Goal: Information Seeking & Learning: Learn about a topic

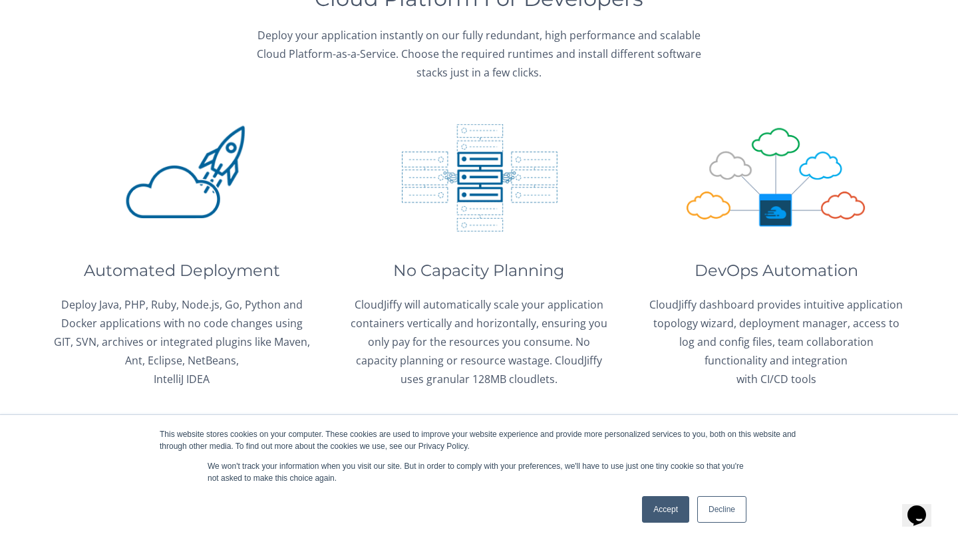
click at [668, 521] on link "Accept" at bounding box center [665, 509] width 47 height 27
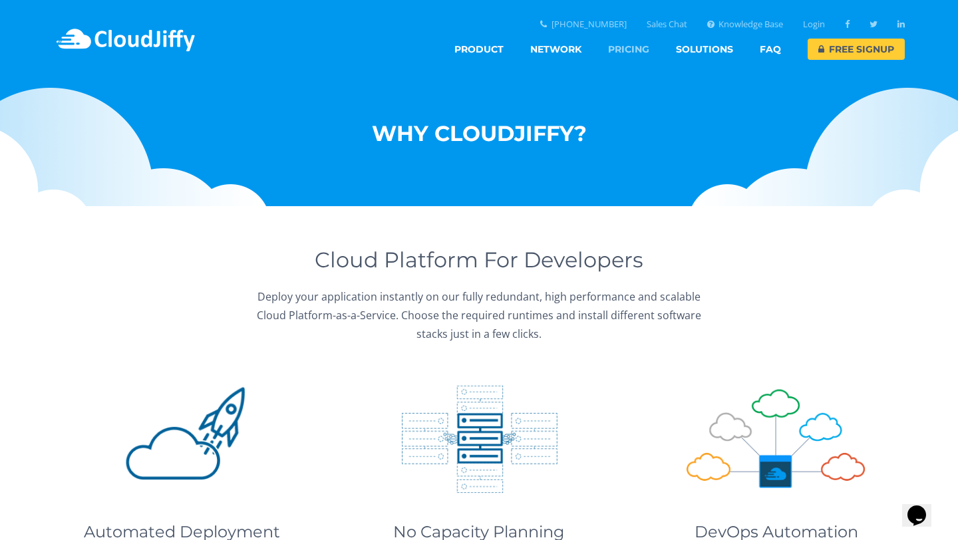
click at [629, 47] on link "Pricing" at bounding box center [628, 49] width 41 height 21
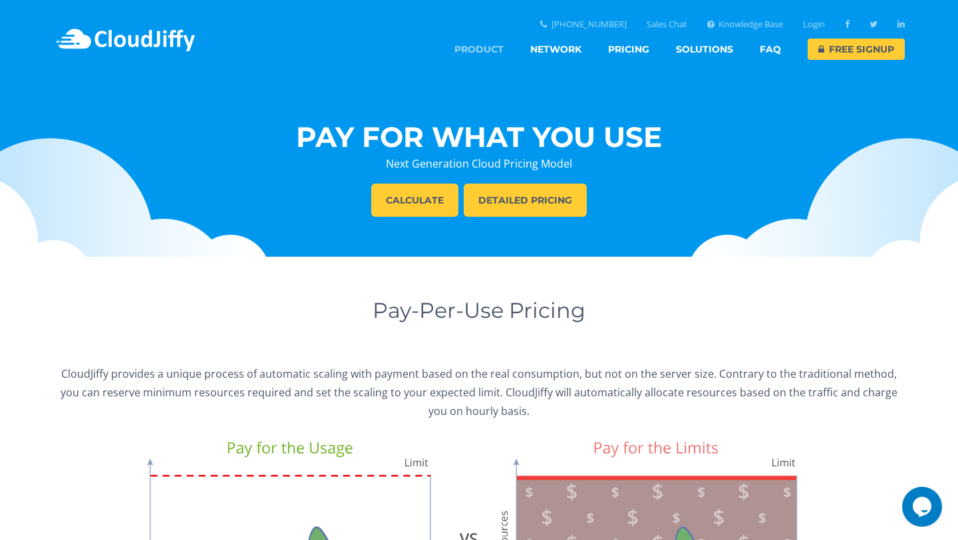
click at [473, 49] on link "Product" at bounding box center [478, 49] width 49 height 21
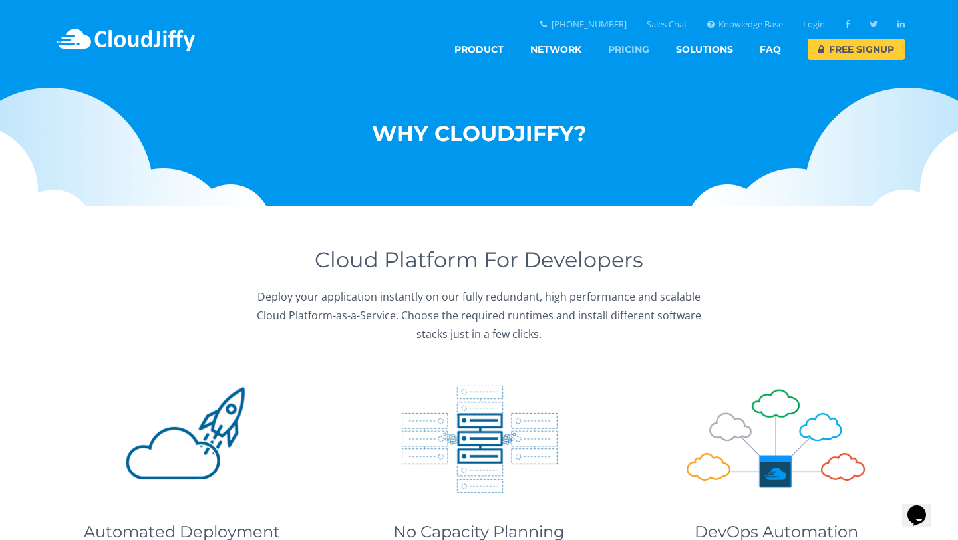
click at [638, 51] on link "Pricing" at bounding box center [628, 49] width 41 height 21
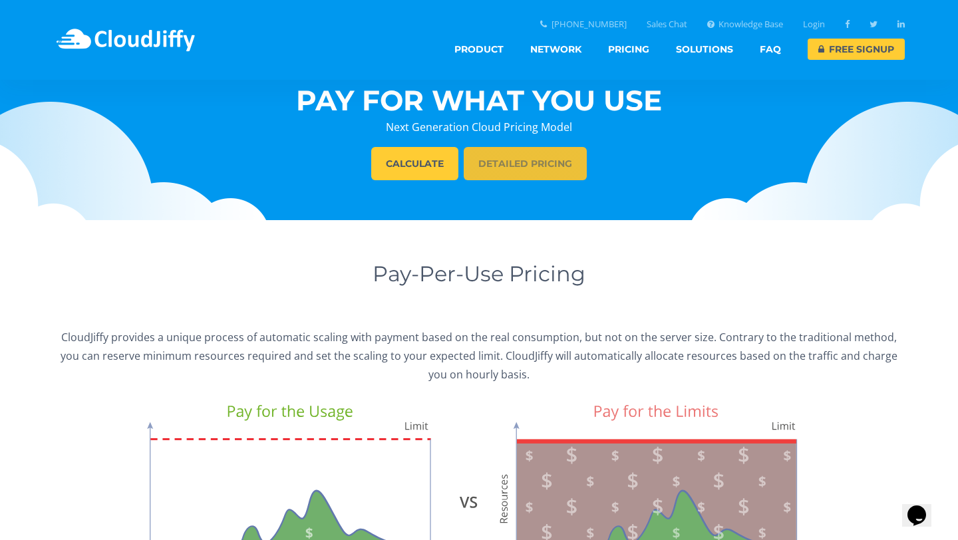
click at [526, 164] on link "DETAILED PRICING" at bounding box center [525, 163] width 123 height 33
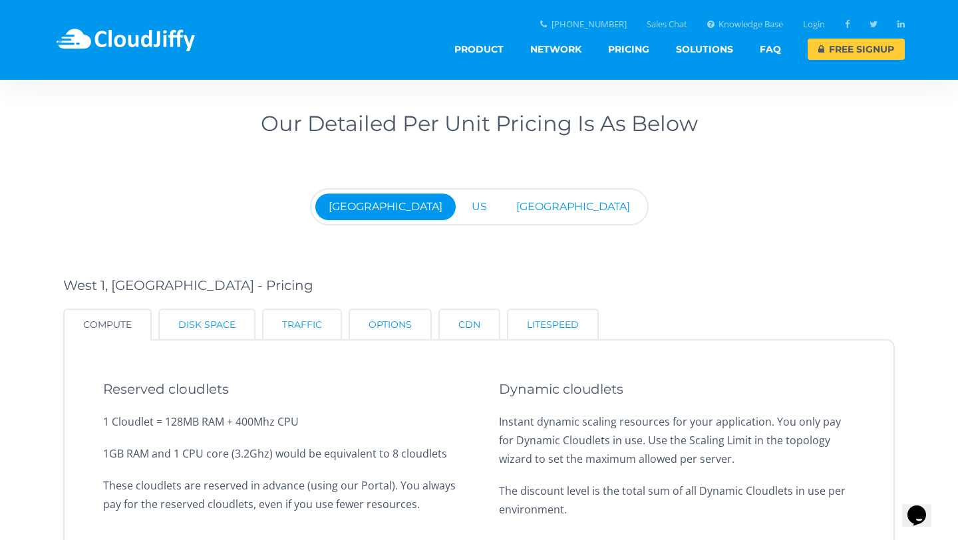
scroll to position [1226, 0]
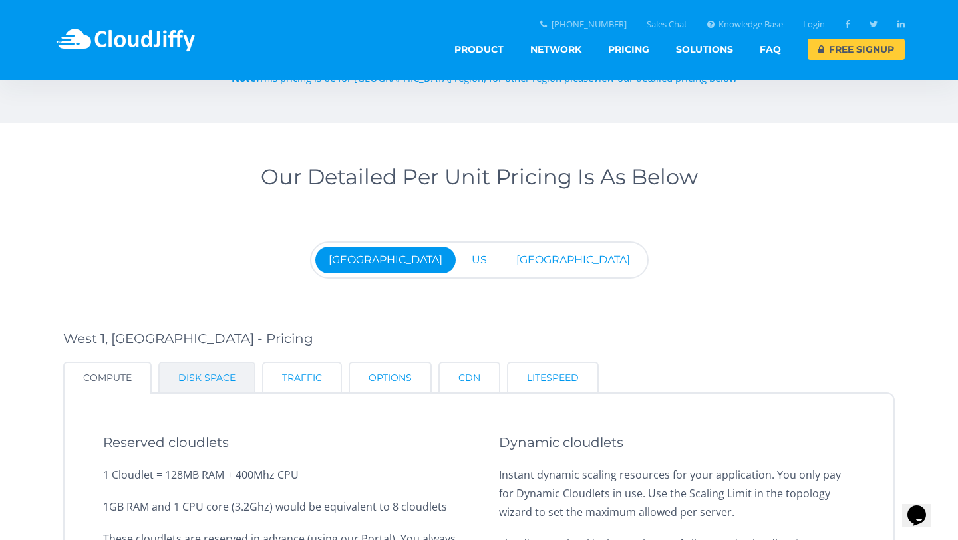
click at [180, 376] on li "Disk Space" at bounding box center [206, 377] width 97 height 31
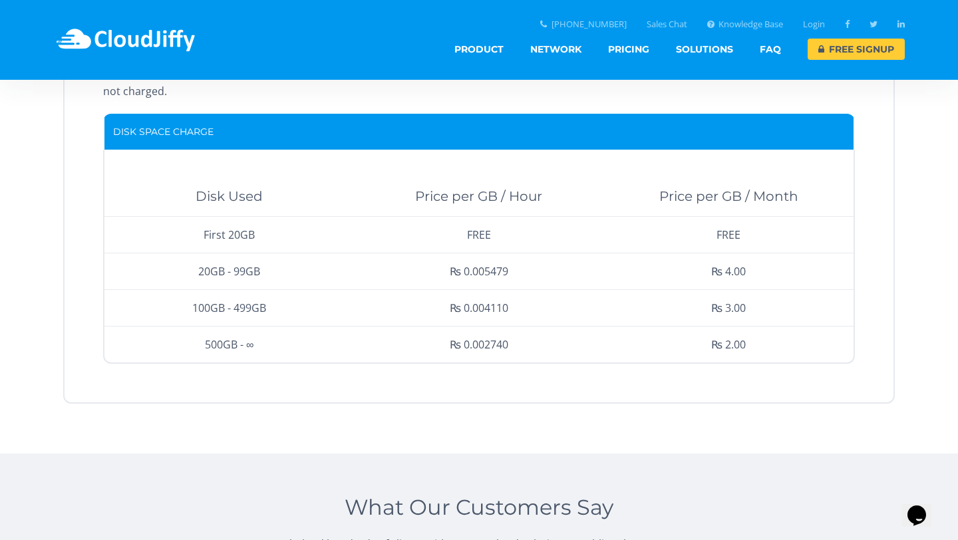
scroll to position [1504, 0]
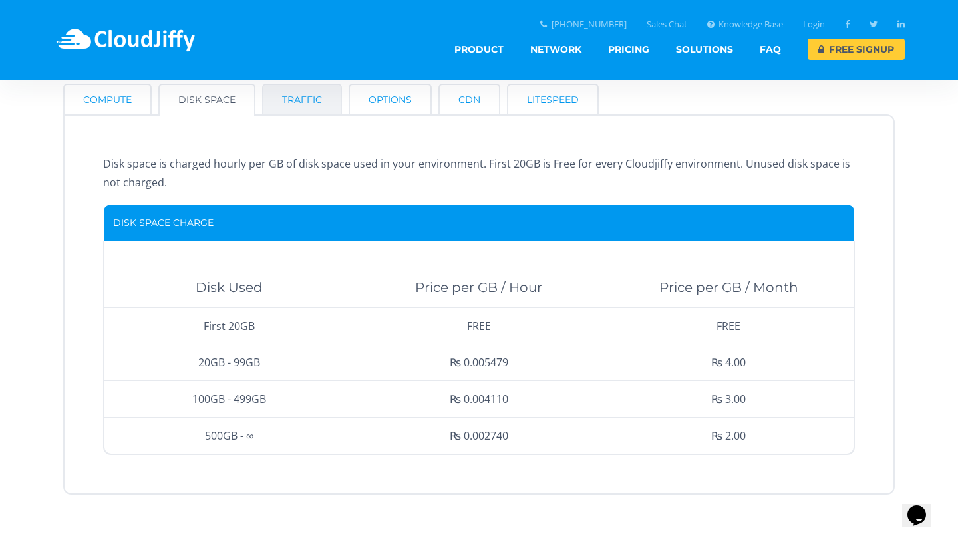
click at [298, 110] on li "Traffic" at bounding box center [302, 99] width 80 height 31
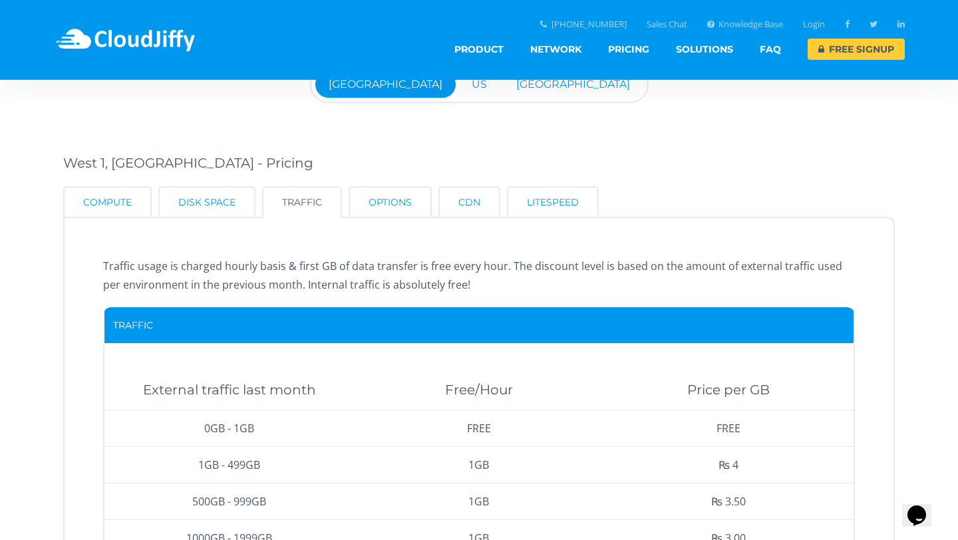
scroll to position [1356, 0]
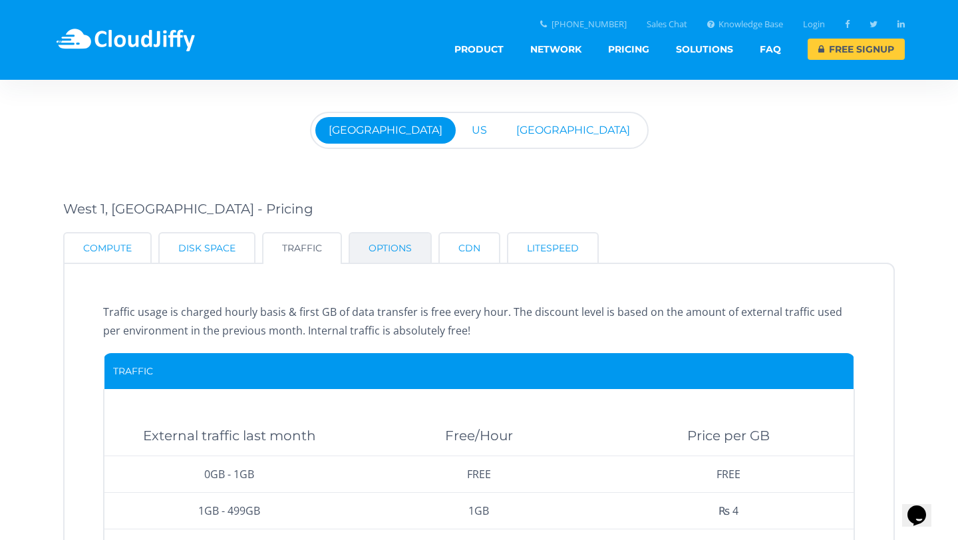
click at [379, 252] on li "Options" at bounding box center [389, 247] width 83 height 31
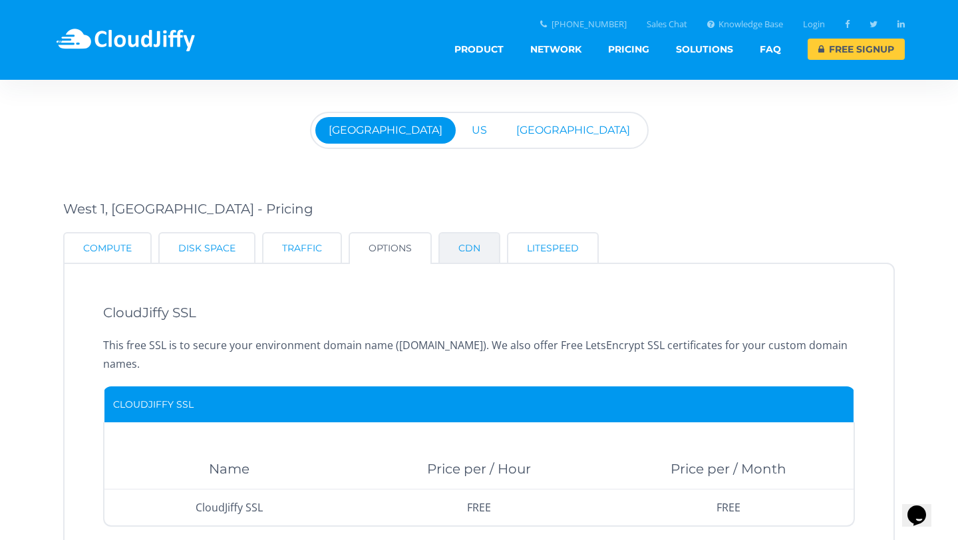
click at [475, 259] on li "CDN" at bounding box center [469, 247] width 62 height 31
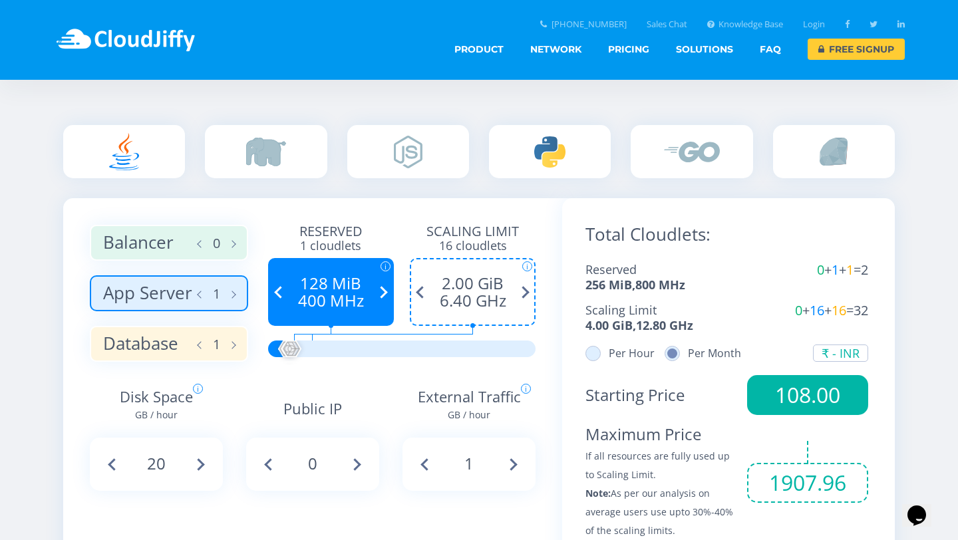
scroll to position [703, 0]
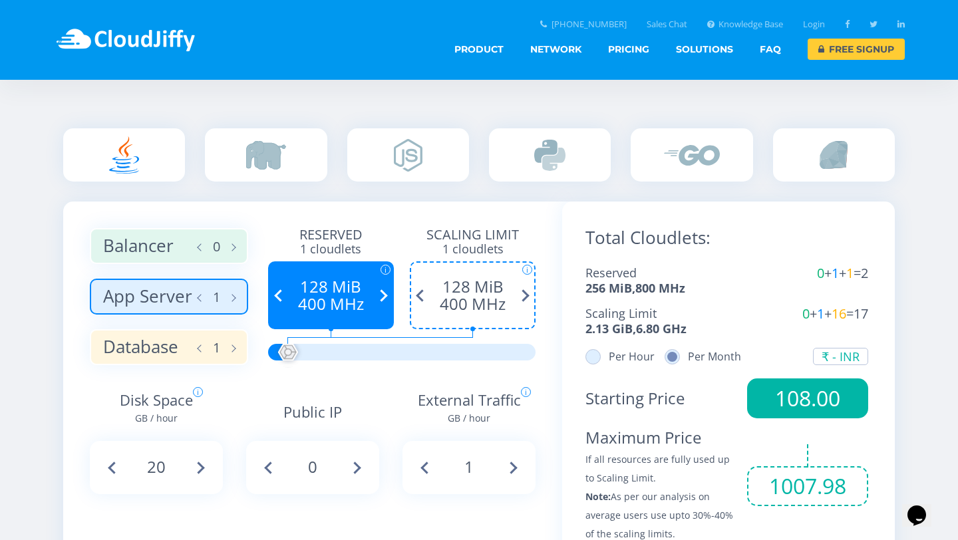
drag, startPoint x: 291, startPoint y: 352, endPoint x: 156, endPoint y: 411, distance: 147.1
click at [156, 411] on div "Balancer 0 App Server 1 Database 1 Reserved 1 cloudlets i i" at bounding box center [312, 387] width 499 height 372
click at [174, 255] on label "Balancer 0" at bounding box center [169, 246] width 158 height 36
click at [0, 0] on input "Balancer 0" at bounding box center [0, 0] width 0 height 0
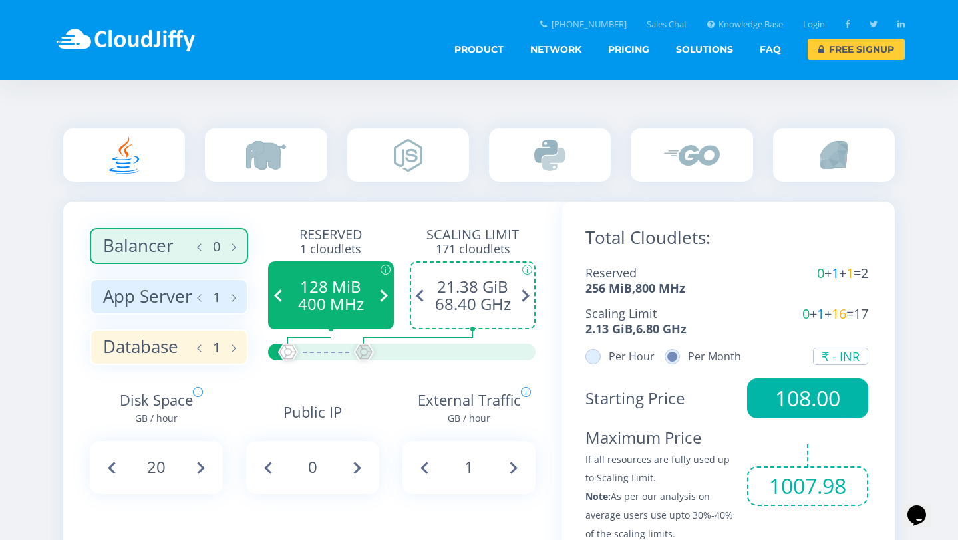
drag, startPoint x: 298, startPoint y: 353, endPoint x: 361, endPoint y: 411, distance: 85.7
click at [363, 412] on div "Balancer 0 App Server 1 Database 1 Reserved 1 cloudlets i i" at bounding box center [312, 387] width 499 height 372
drag, startPoint x: 287, startPoint y: 354, endPoint x: 331, endPoint y: 461, distance: 115.1
click at [331, 461] on div "Balancer 0 App Server 1 Database 1 Reserved 97 cloudlets i i" at bounding box center [312, 387] width 499 height 372
drag, startPoint x: 466, startPoint y: 354, endPoint x: 325, endPoint y: 396, distance: 146.9
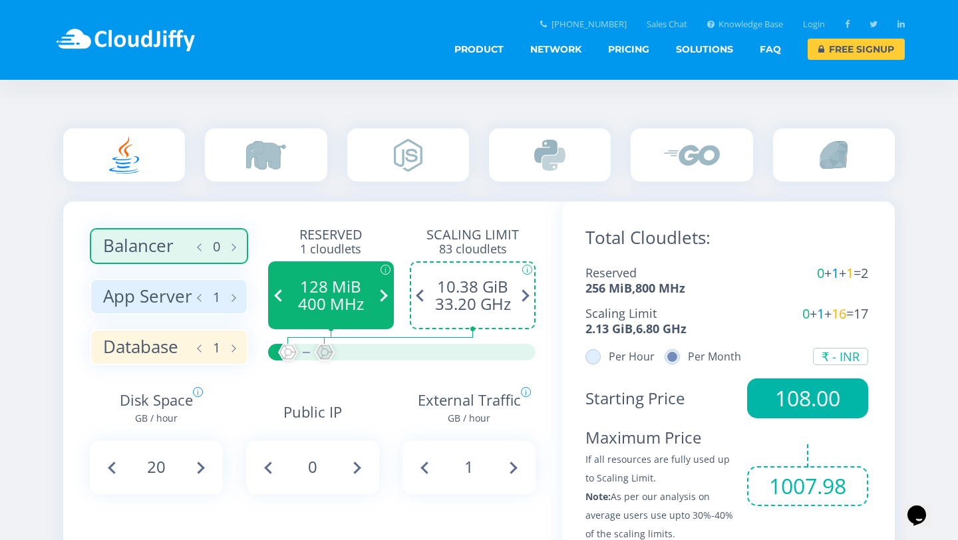
click at [325, 396] on div "Balancer 0 App Server 1 Database 1 Reserved 1 cloudlets i i" at bounding box center [312, 387] width 499 height 372
drag, startPoint x: 323, startPoint y: 356, endPoint x: 390, endPoint y: 348, distance: 67.6
click at [366, 348] on div at bounding box center [351, 352] width 29 height 29
drag, startPoint x: 298, startPoint y: 352, endPoint x: 306, endPoint y: 370, distance: 19.6
click at [306, 372] on div "Balancer 0 App Server 1 Database 1 Reserved 40 cloudlets i i" at bounding box center [312, 387] width 499 height 372
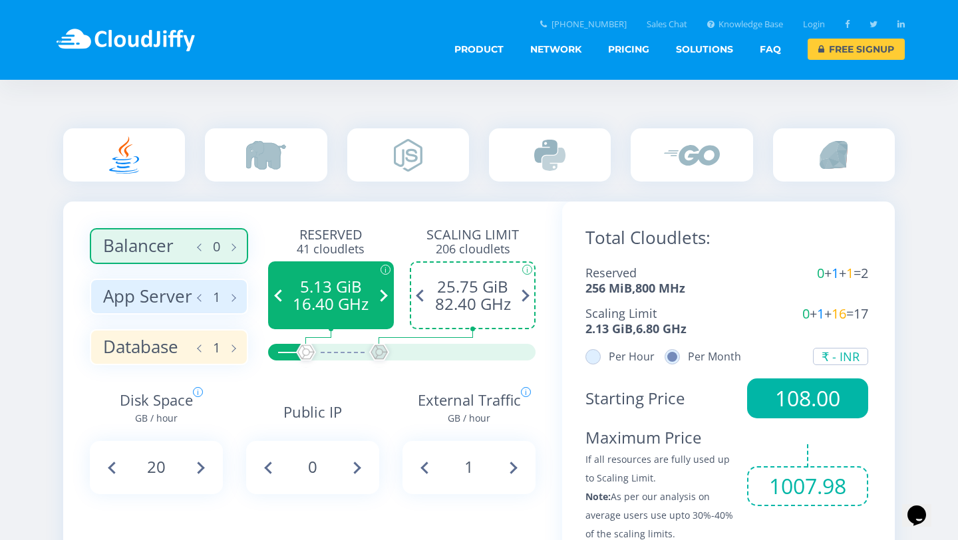
drag, startPoint x: 515, startPoint y: 353, endPoint x: 376, endPoint y: 333, distance: 139.8
click at [376, 333] on div "Reserved 41 cloudlets i Reserved Cloudlets Reserve the cloudlets to pay a fixed…" at bounding box center [401, 299] width 267 height 142
drag, startPoint x: 307, startPoint y: 351, endPoint x: 346, endPoint y: 351, distance: 38.6
click at [346, 351] on div at bounding box center [345, 352] width 29 height 29
drag, startPoint x: 345, startPoint y: 355, endPoint x: 356, endPoint y: 351, distance: 12.0
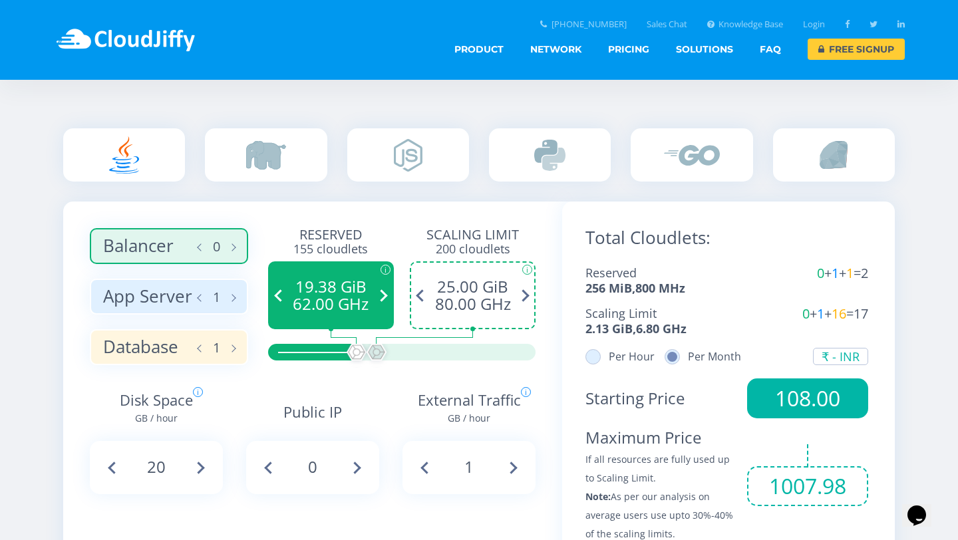
click at [356, 351] on div at bounding box center [356, 352] width 29 height 29
click at [276, 150] on img at bounding box center [266, 155] width 40 height 29
click at [0, 0] on input "radio" at bounding box center [0, 0] width 0 height 0
click at [402, 157] on img at bounding box center [408, 155] width 29 height 33
click at [0, 0] on input "radio" at bounding box center [0, 0] width 0 height 0
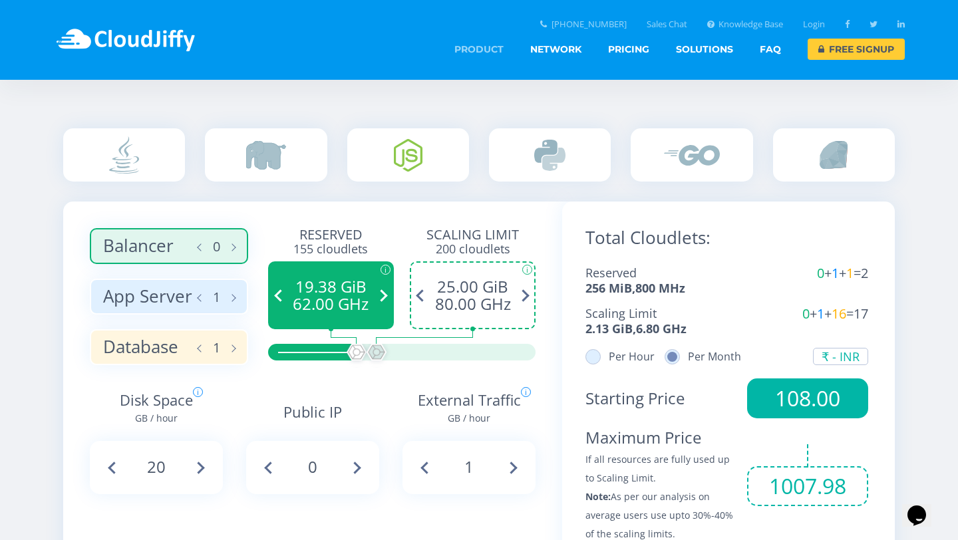
click at [457, 49] on link "Product" at bounding box center [478, 49] width 49 height 21
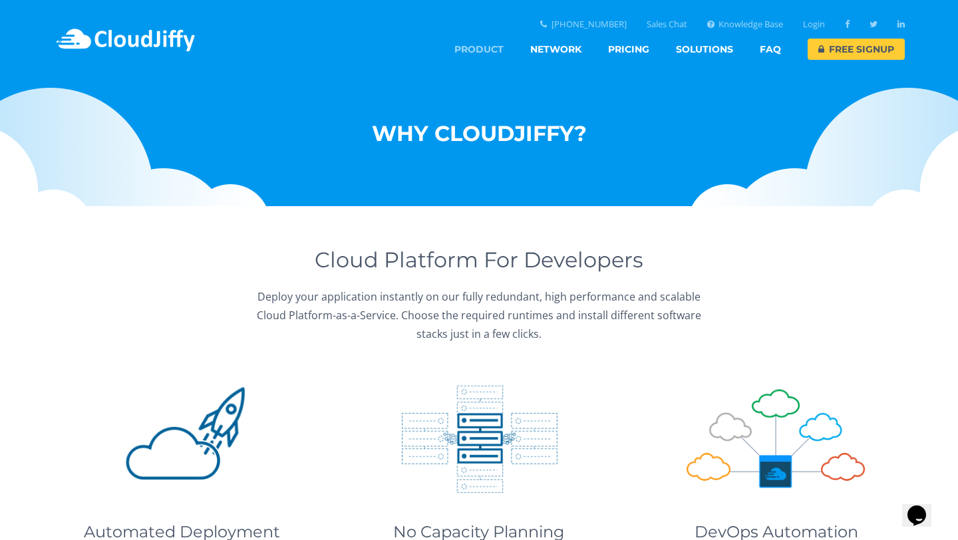
click at [486, 47] on link "Product" at bounding box center [478, 49] width 49 height 21
click at [152, 43] on img at bounding box center [125, 40] width 144 height 40
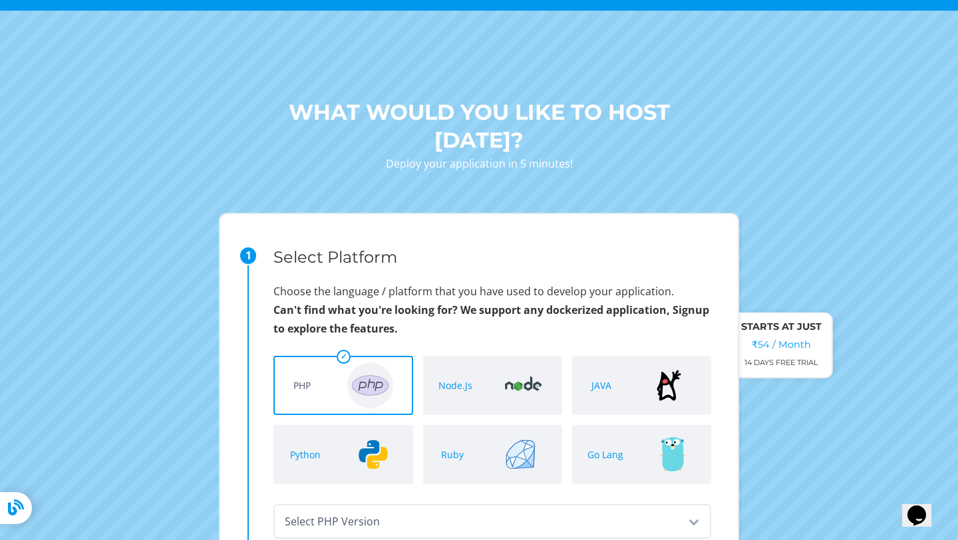
scroll to position [112, 0]
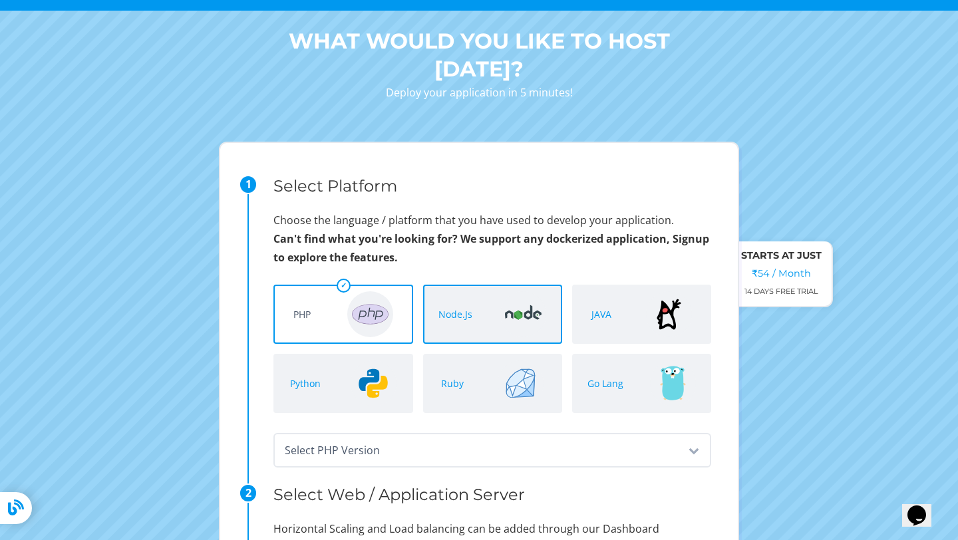
click at [467, 322] on p "Node.js" at bounding box center [455, 314] width 34 height 19
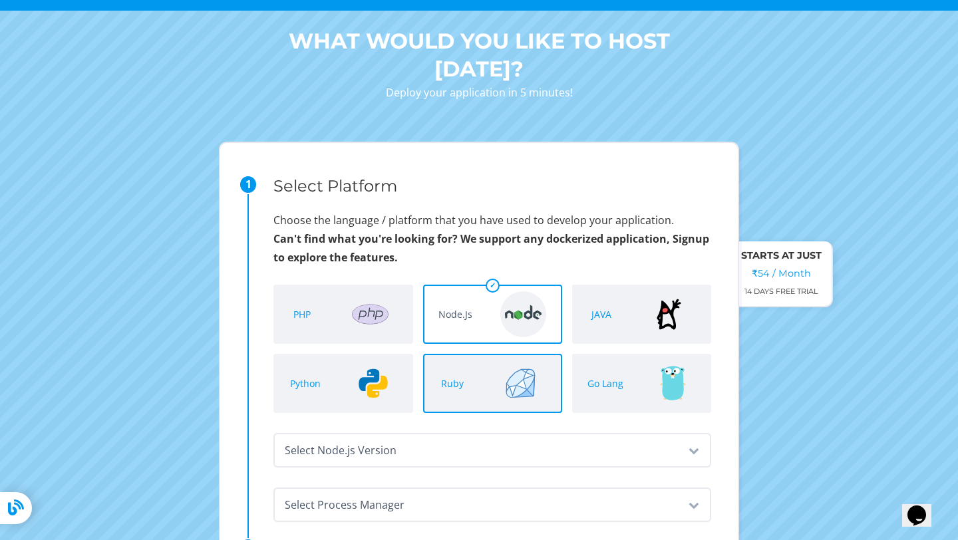
click at [489, 383] on div "Ruby" at bounding box center [492, 383] width 139 height 59
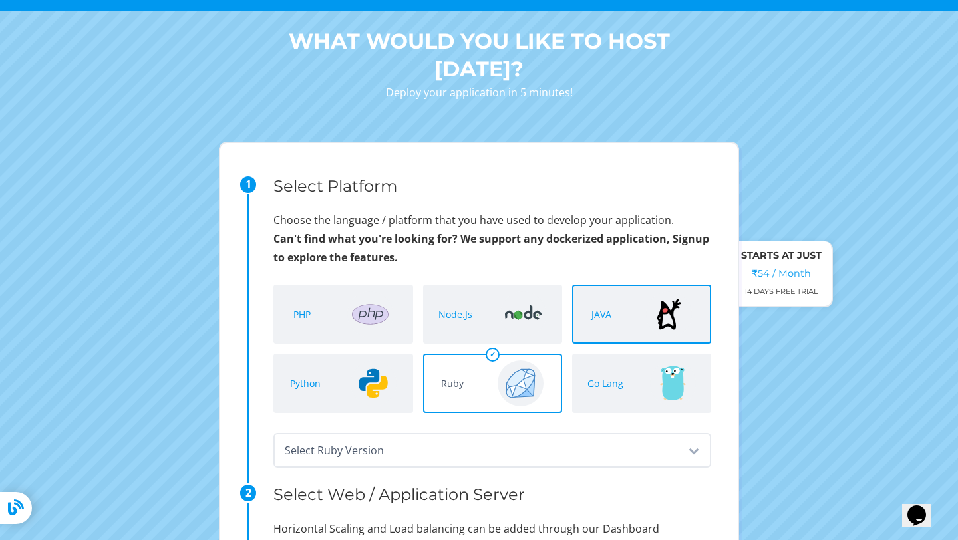
click at [612, 341] on div "JAVA" at bounding box center [641, 314] width 139 height 59
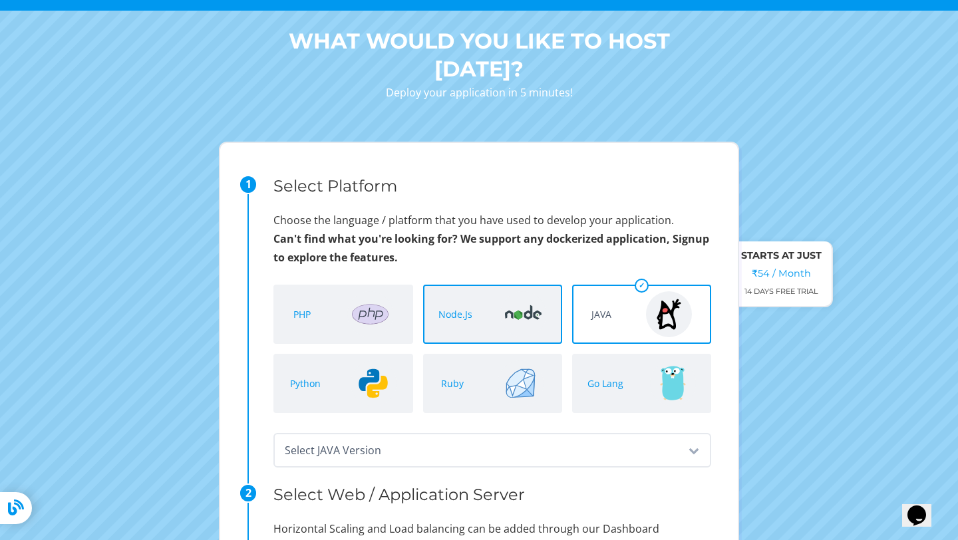
click at [521, 330] on img at bounding box center [523, 314] width 46 height 46
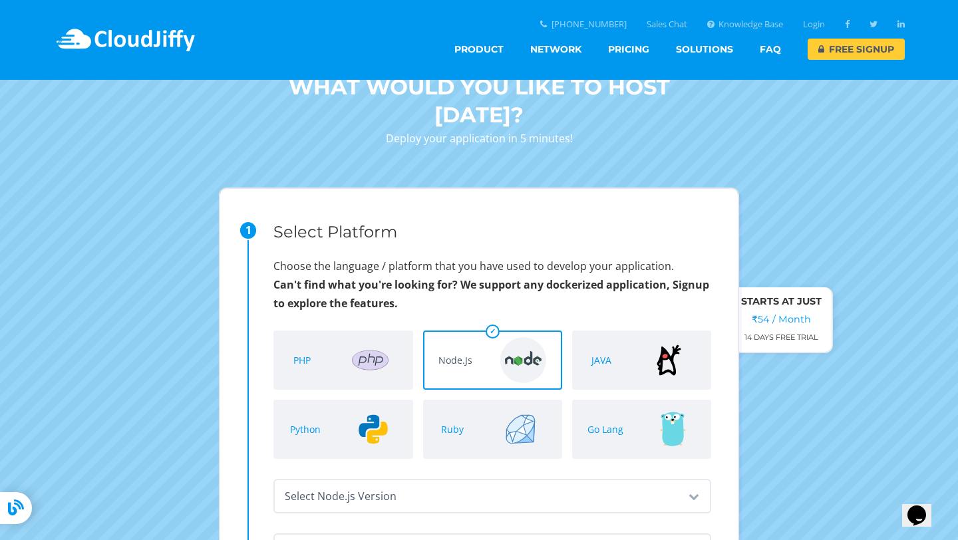
scroll to position [0, 0]
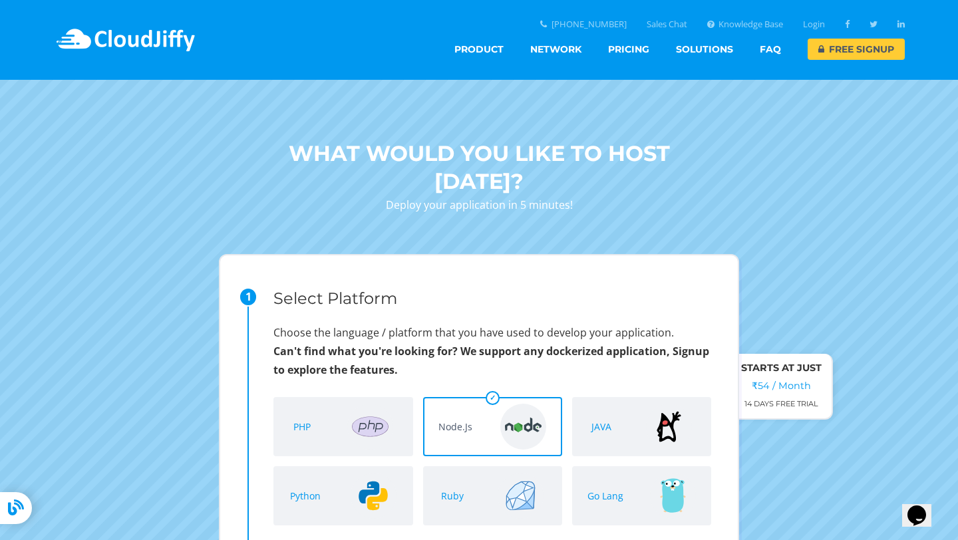
click at [114, 34] on img at bounding box center [125, 40] width 144 height 40
